Goal: Transaction & Acquisition: Subscribe to service/newsletter

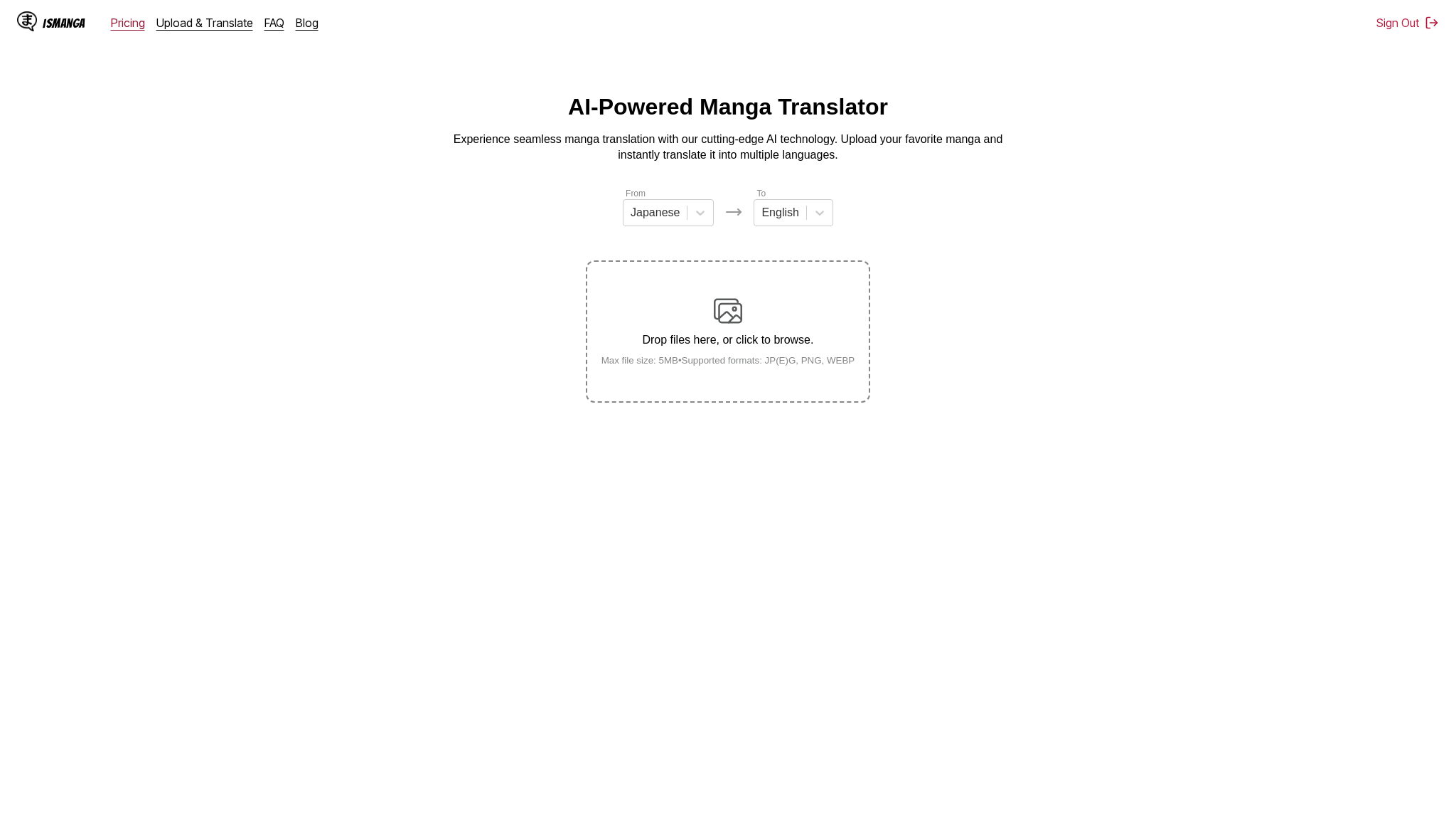
click at [123, 23] on link "Pricing" at bounding box center [128, 22] width 34 height 14
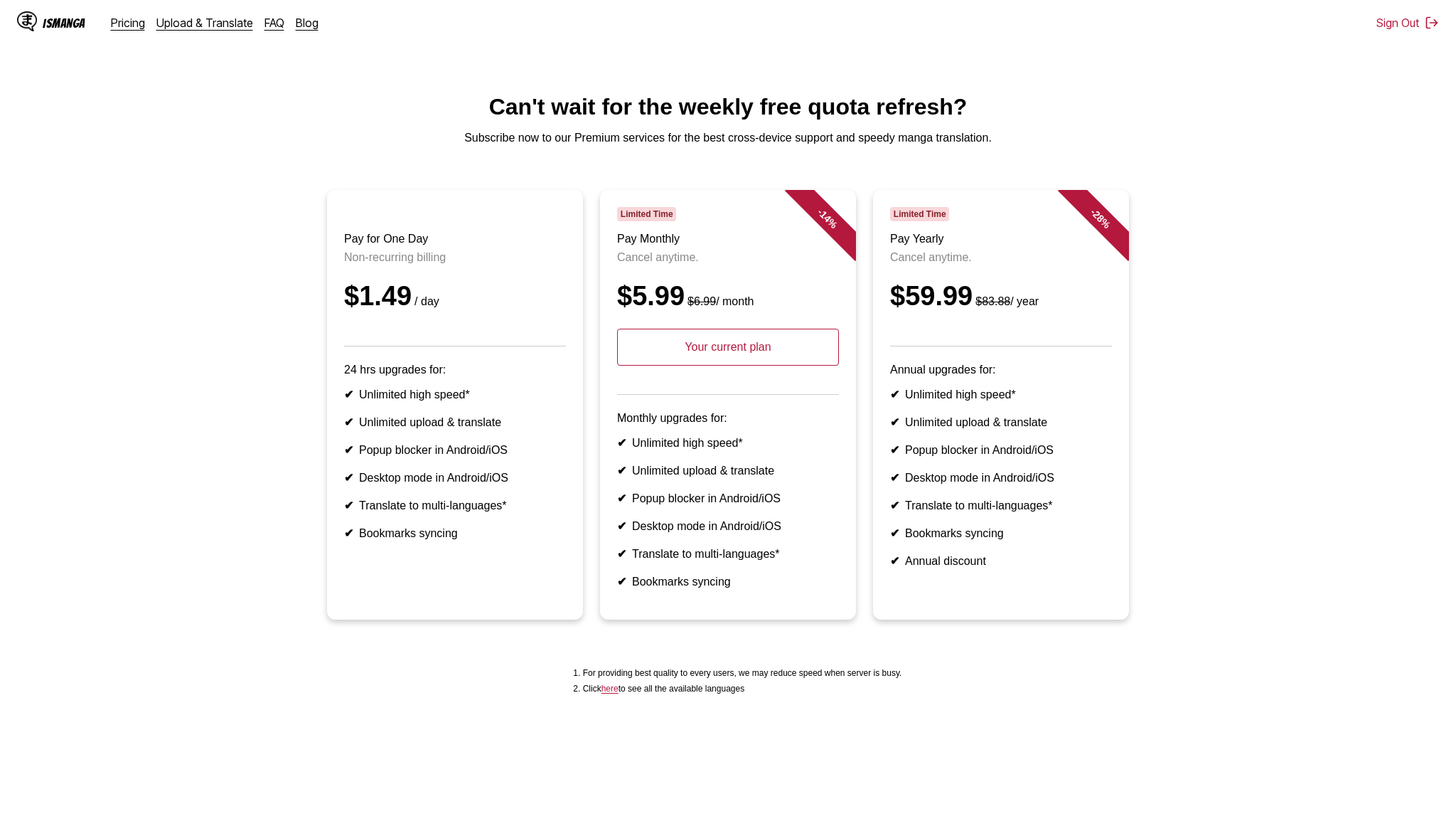
click at [742, 354] on p "Your current plan" at bounding box center [728, 347] width 222 height 37
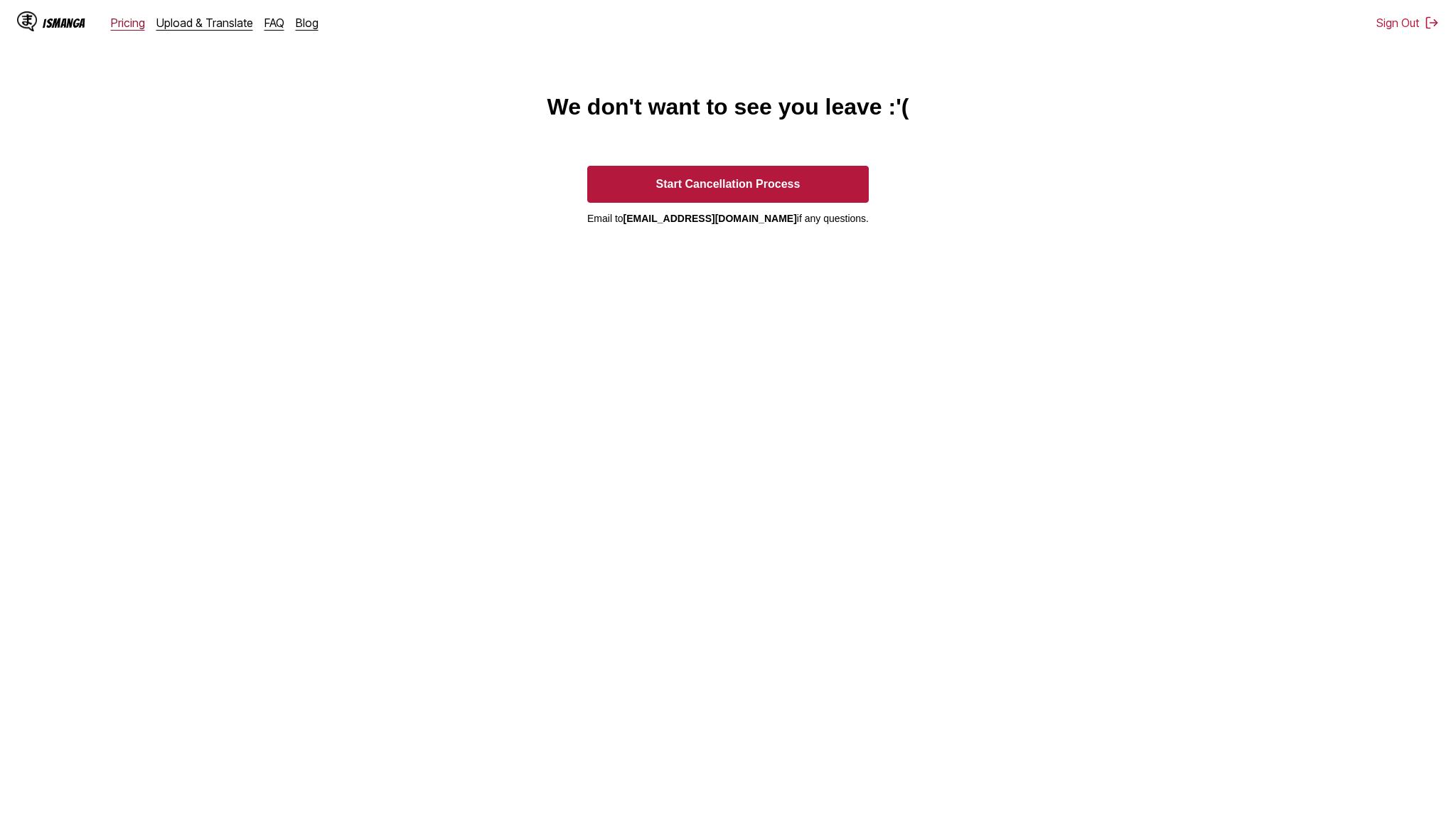
click at [117, 24] on link "Pricing" at bounding box center [128, 22] width 34 height 14
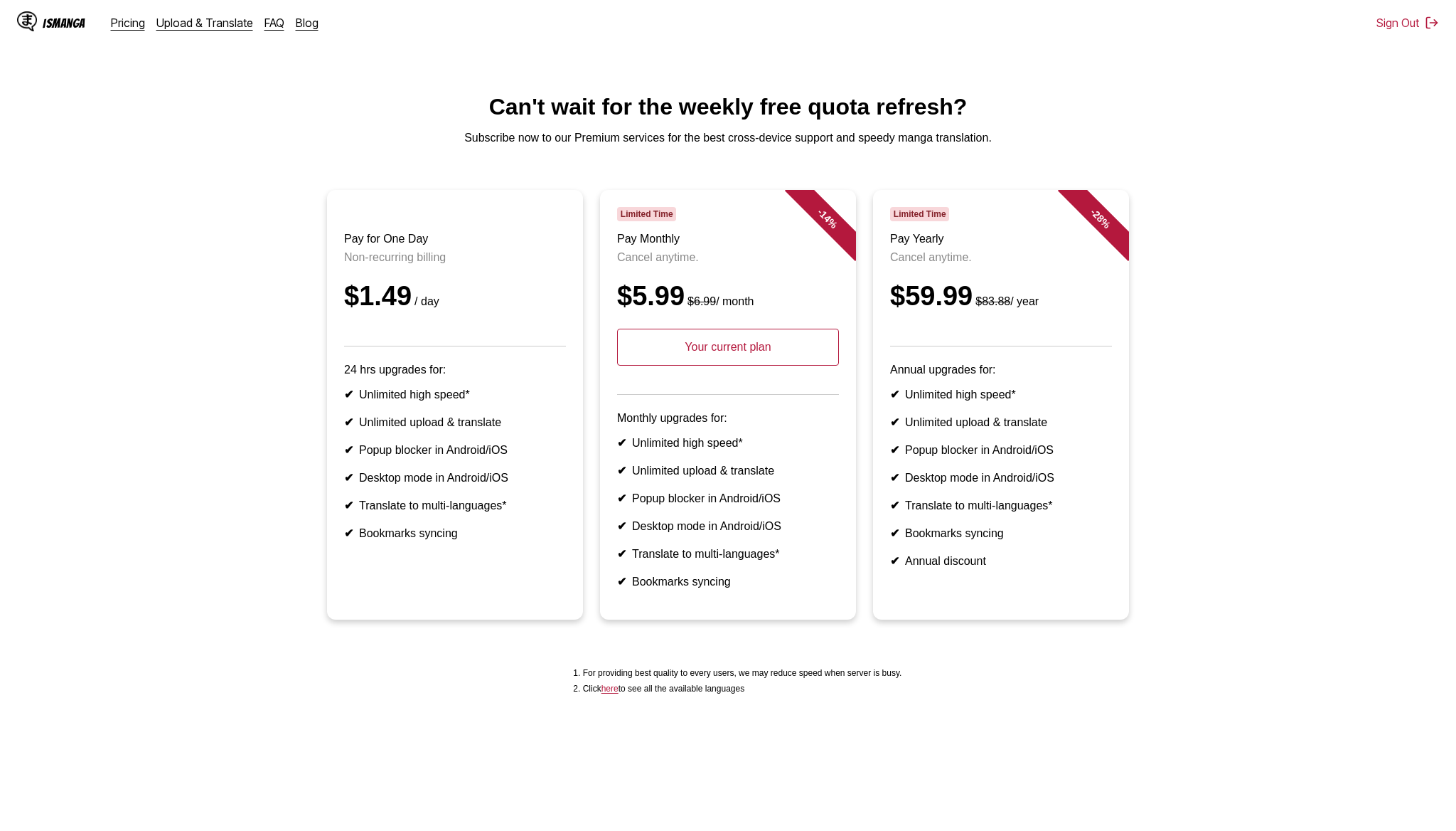
click at [678, 241] on h3 "Pay Monthly" at bounding box center [728, 239] width 222 height 13
